Goal: Register for event/course

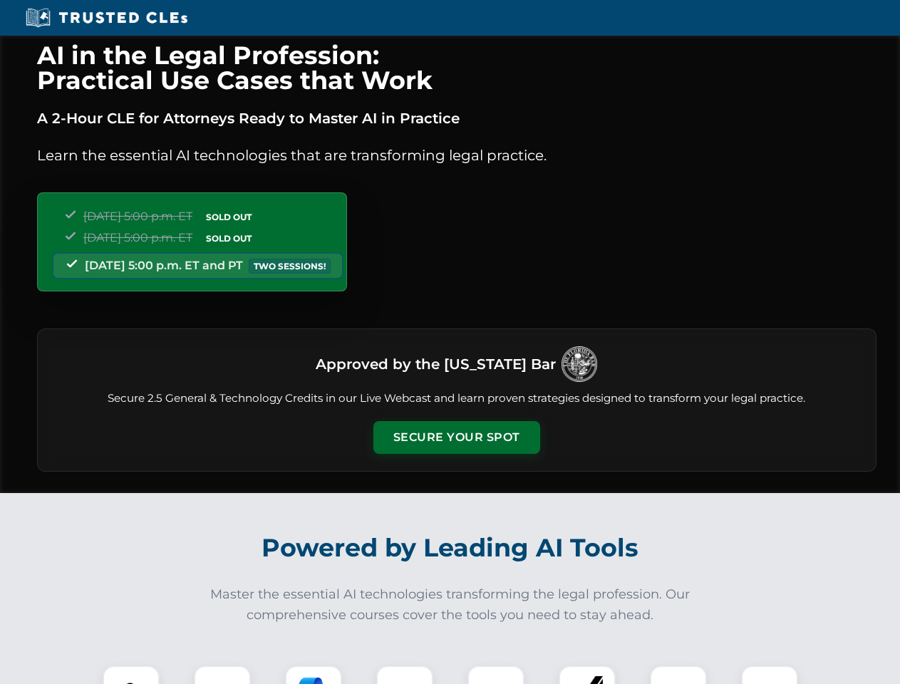
click at [456, 438] on button "Secure Your Spot" at bounding box center [456, 437] width 167 height 33
click at [131, 675] on img at bounding box center [130, 693] width 41 height 41
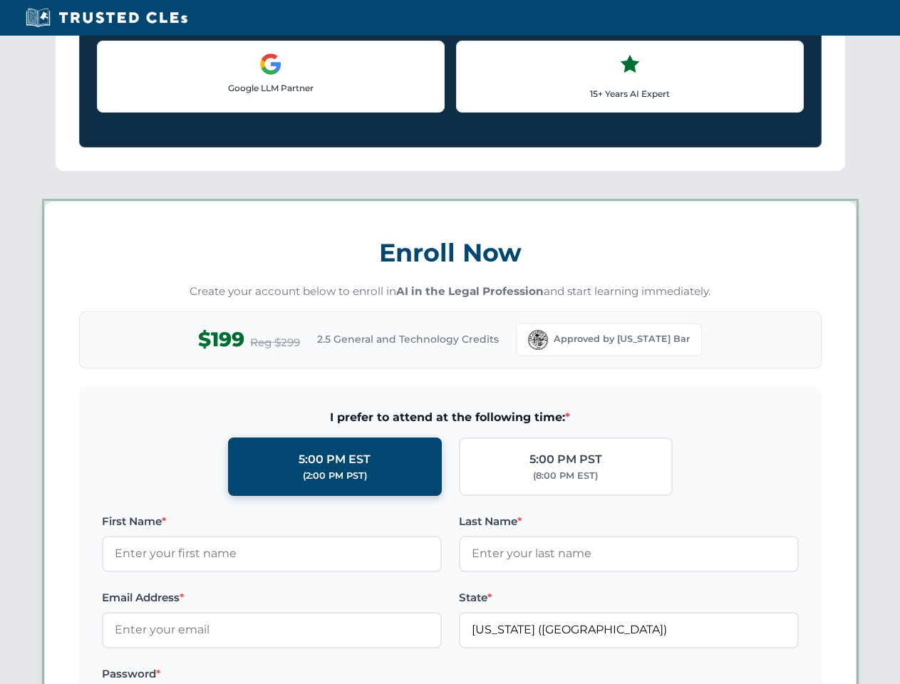
click at [314, 675] on label "Password *" at bounding box center [272, 674] width 340 height 17
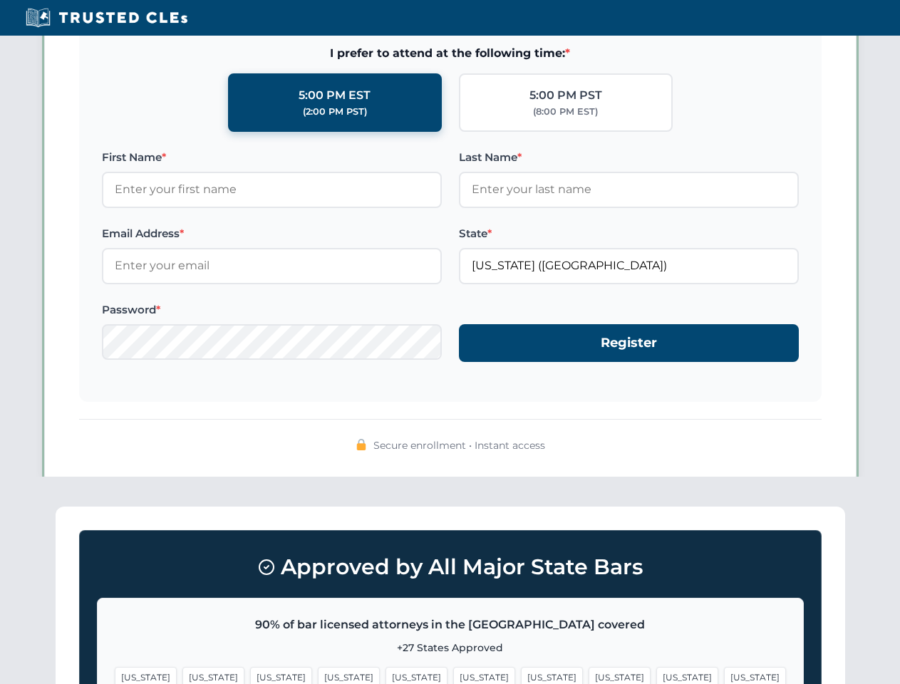
click at [656, 675] on span "[US_STATE]" at bounding box center [687, 677] width 62 height 21
